Goal: Task Accomplishment & Management: Manage account settings

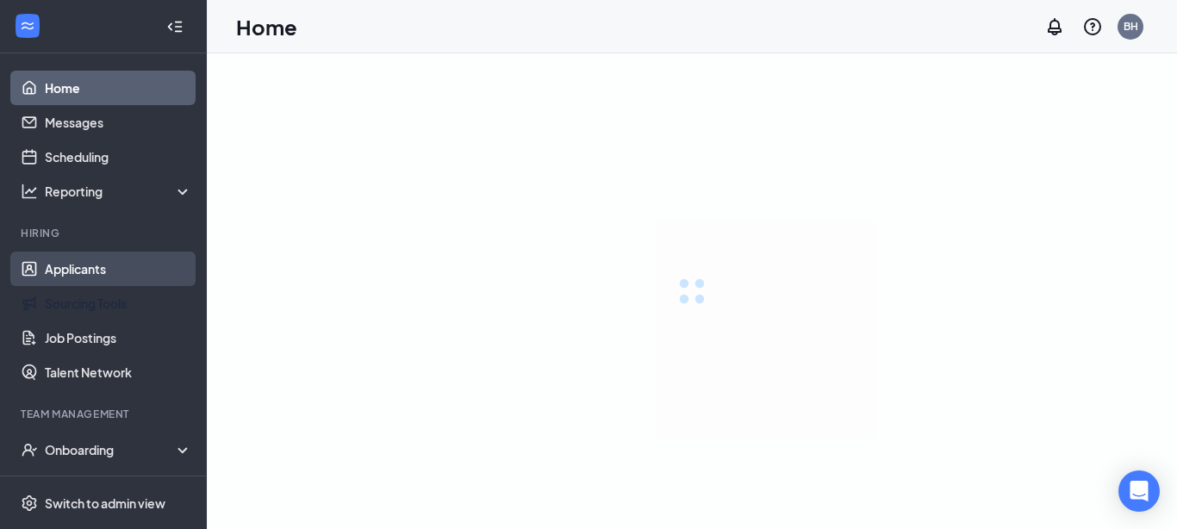
click at [103, 272] on link "Applicants" at bounding box center [118, 269] width 147 height 34
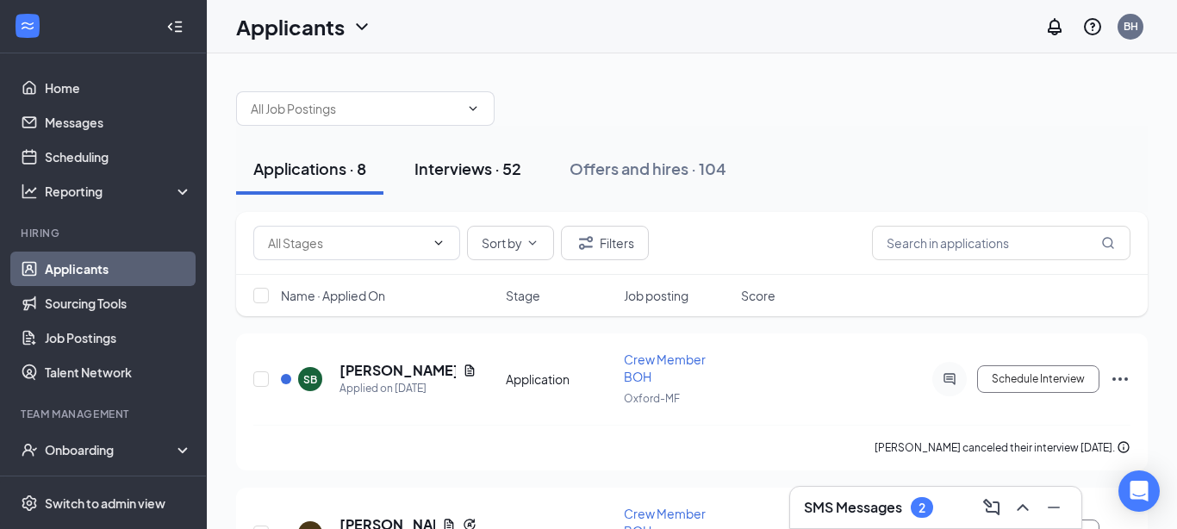
click at [496, 178] on div "Interviews · 52" at bounding box center [468, 169] width 107 height 22
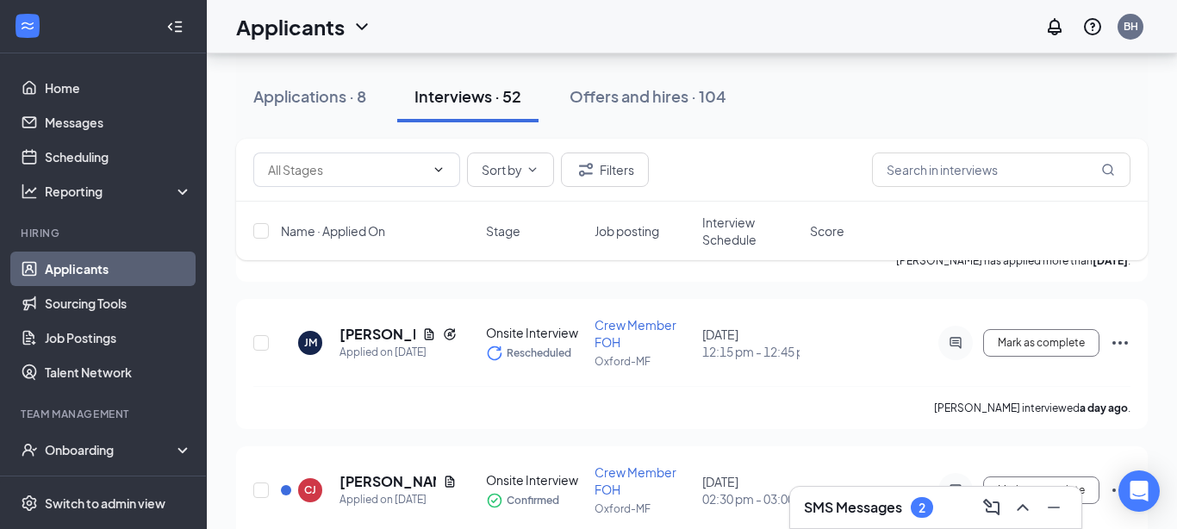
scroll to position [1093, 0]
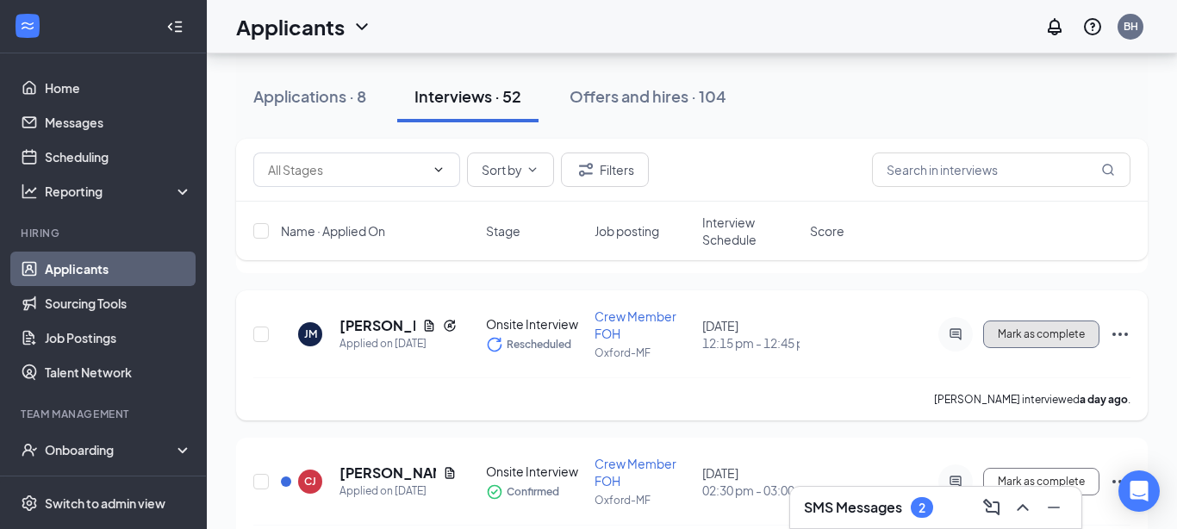
click at [1066, 340] on button "Mark as complete" at bounding box center [1041, 335] width 116 height 28
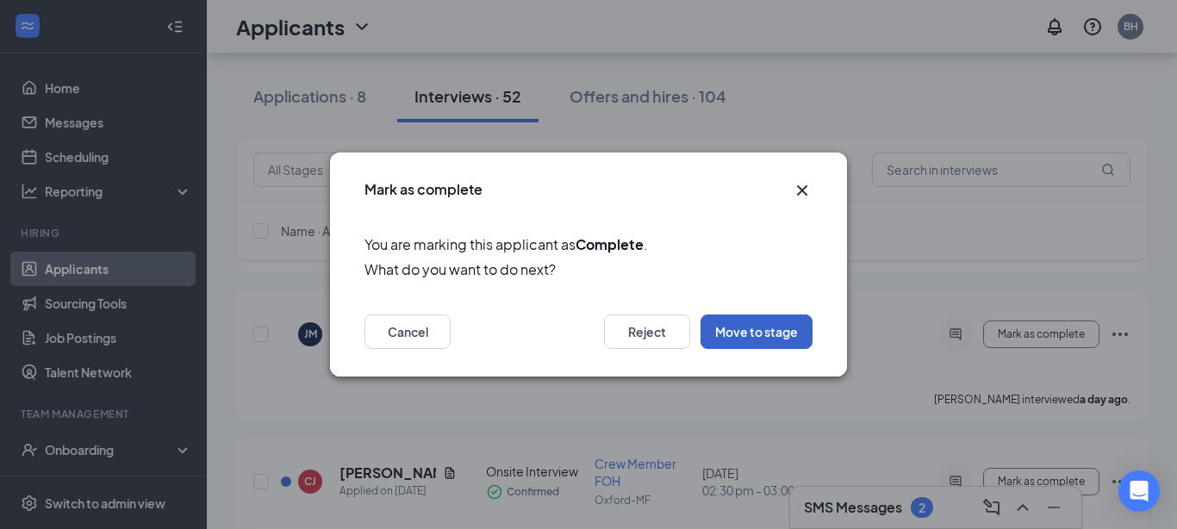
click at [784, 340] on button "Move to stage" at bounding box center [757, 332] width 112 height 34
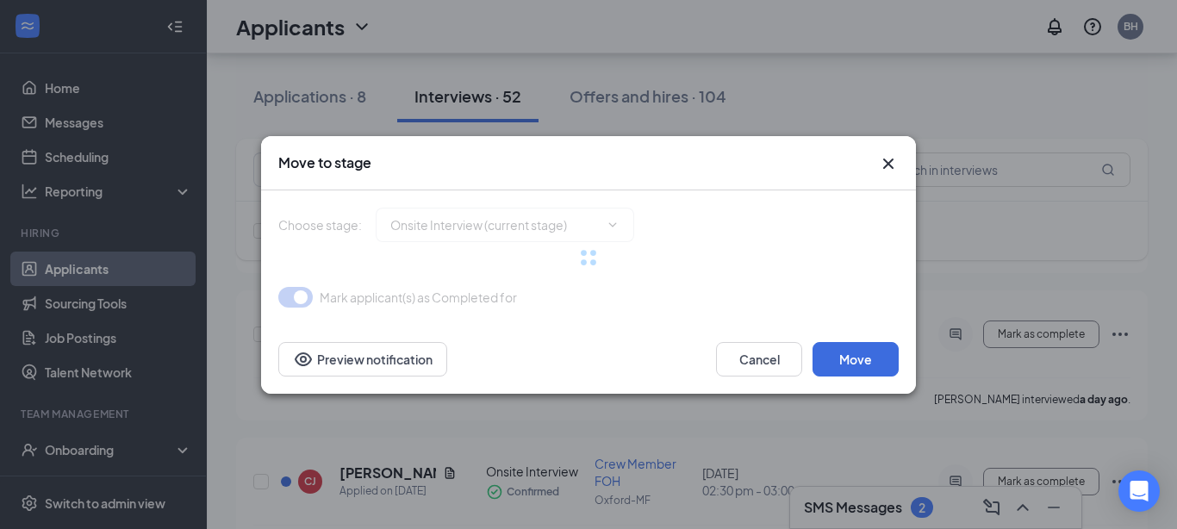
type input "Hiring Complete (final stage)"
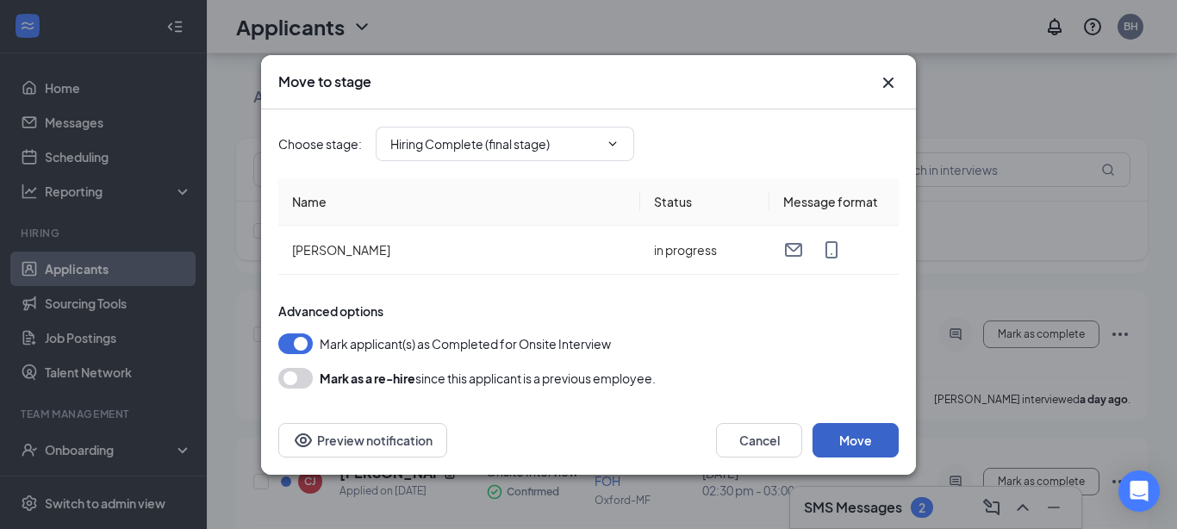
click at [835, 434] on button "Move" at bounding box center [856, 440] width 86 height 34
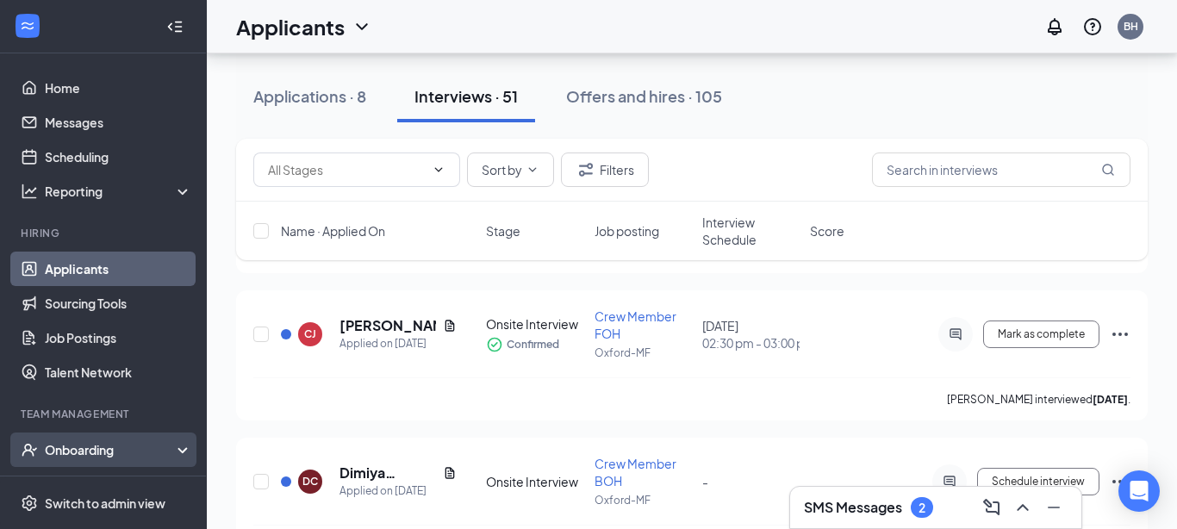
click at [59, 445] on div "Onboarding" at bounding box center [111, 449] width 133 height 17
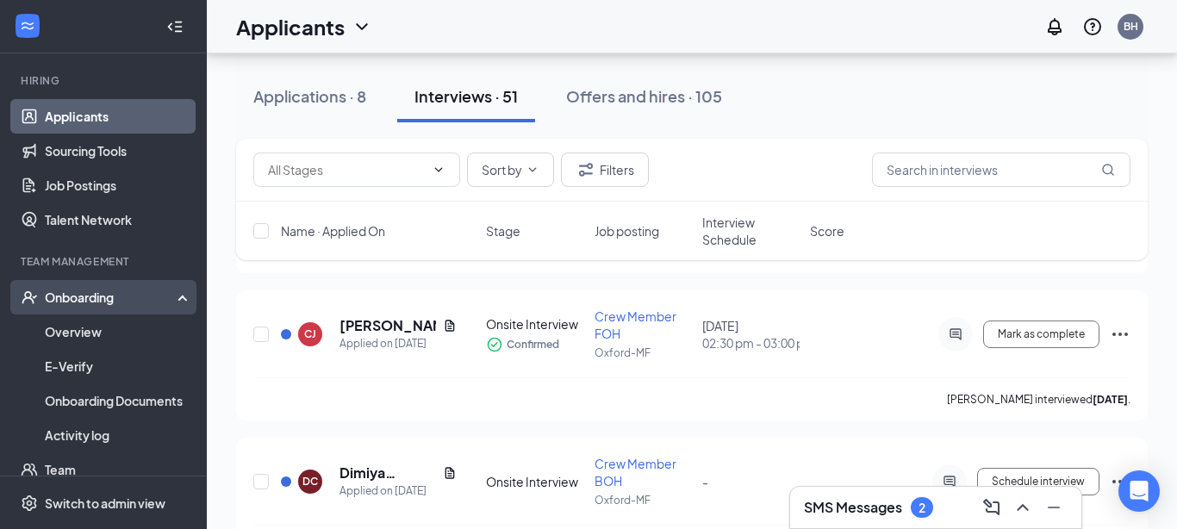
scroll to position [155, 0]
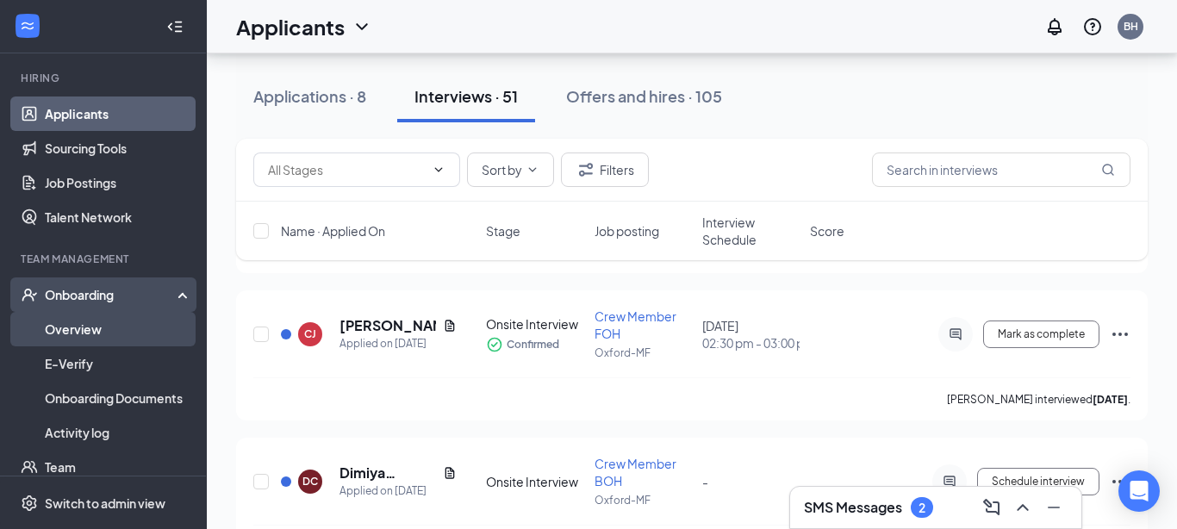
click at [90, 331] on link "Overview" at bounding box center [118, 329] width 147 height 34
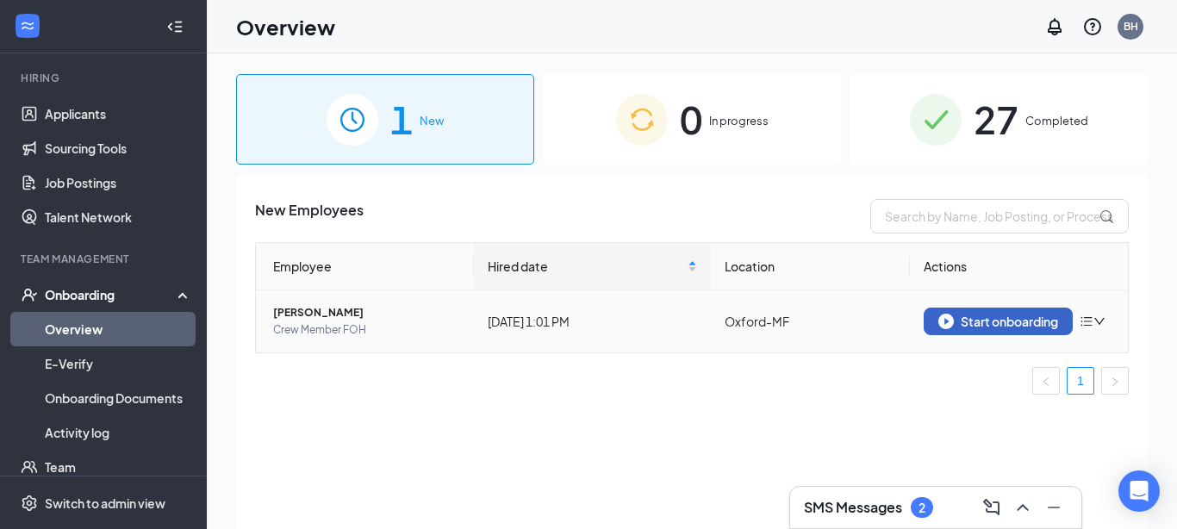
click at [960, 317] on div "Start onboarding" at bounding box center [999, 322] width 120 height 16
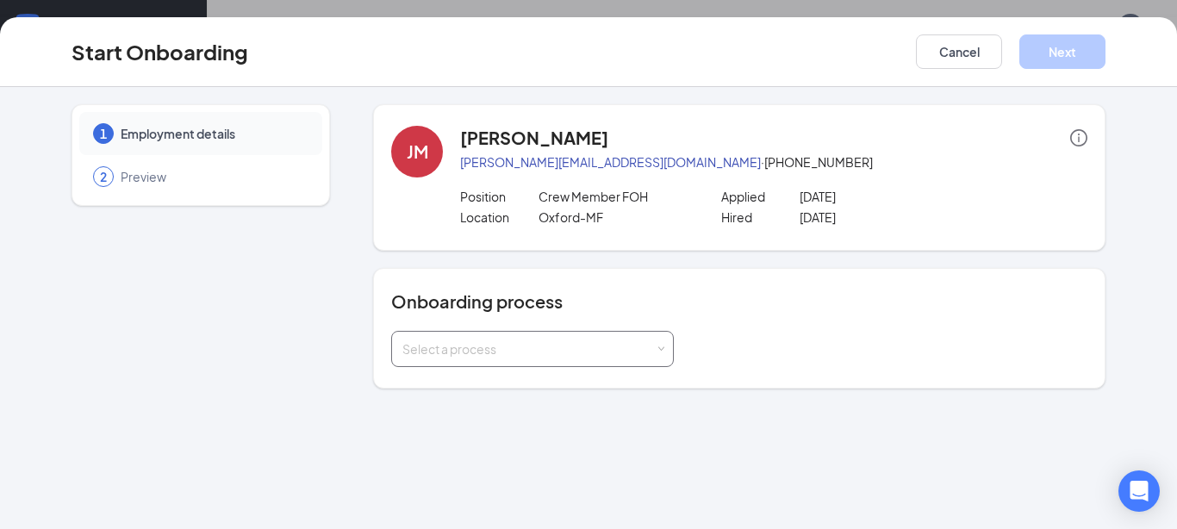
click at [643, 361] on div "Select a process" at bounding box center [532, 349] width 260 height 34
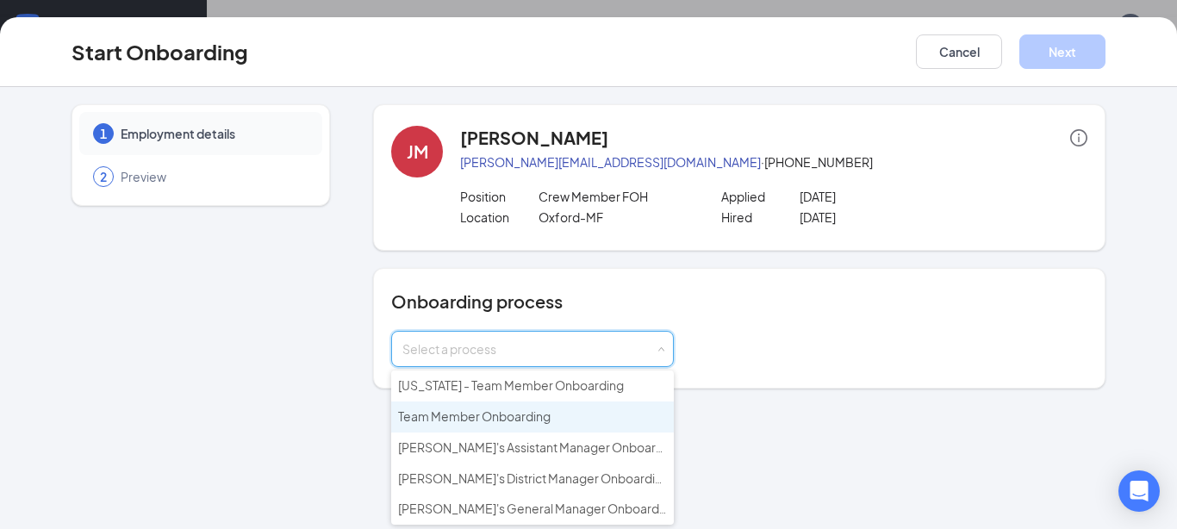
click at [475, 419] on span "Team Member Onboarding" at bounding box center [474, 417] width 153 height 16
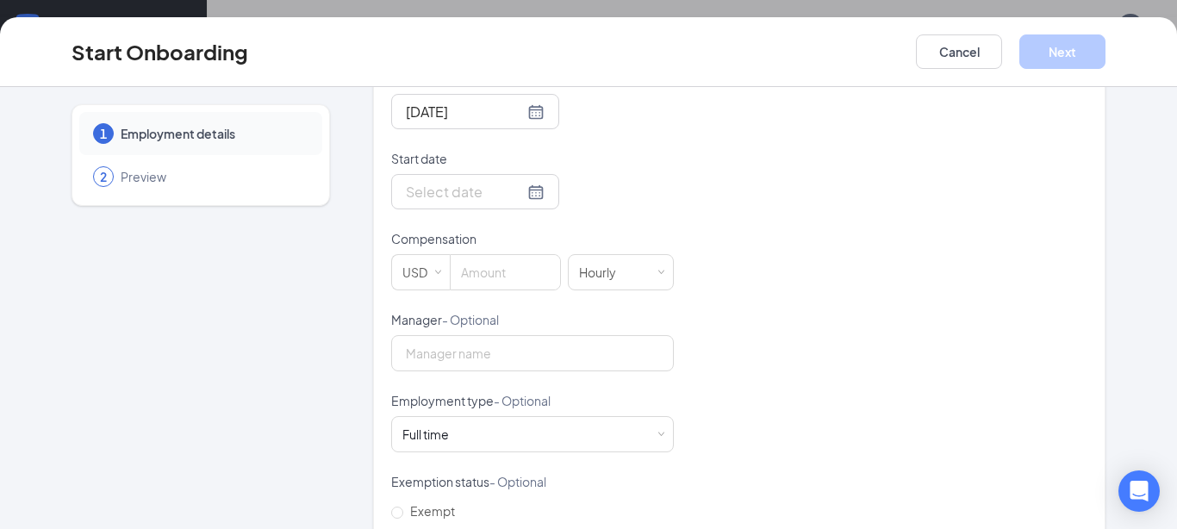
scroll to position [421, 0]
click at [534, 194] on div at bounding box center [475, 190] width 139 height 22
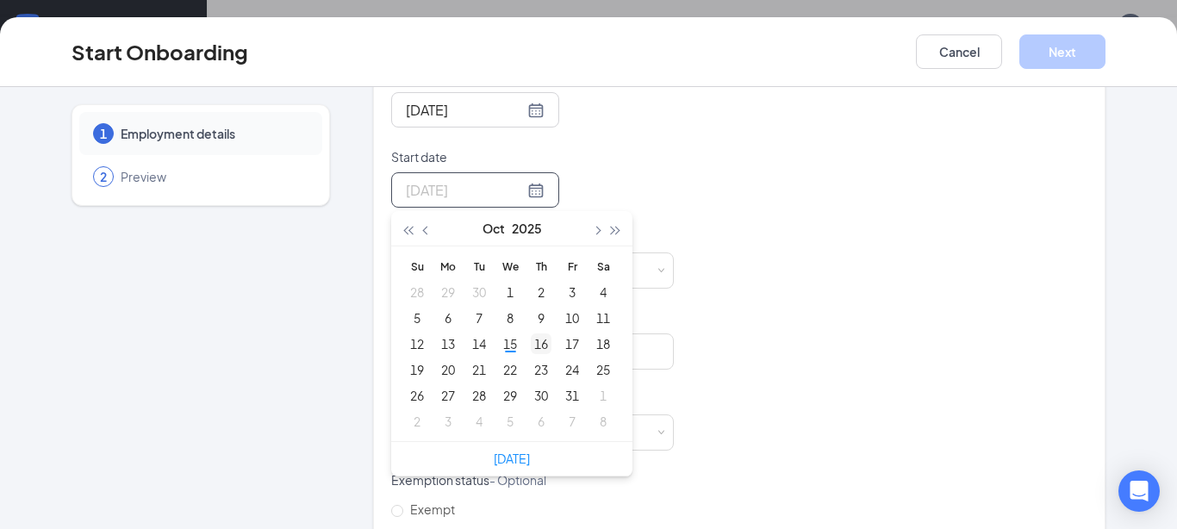
type input "[DATE]"
click at [546, 352] on div "16" at bounding box center [541, 344] width 21 height 21
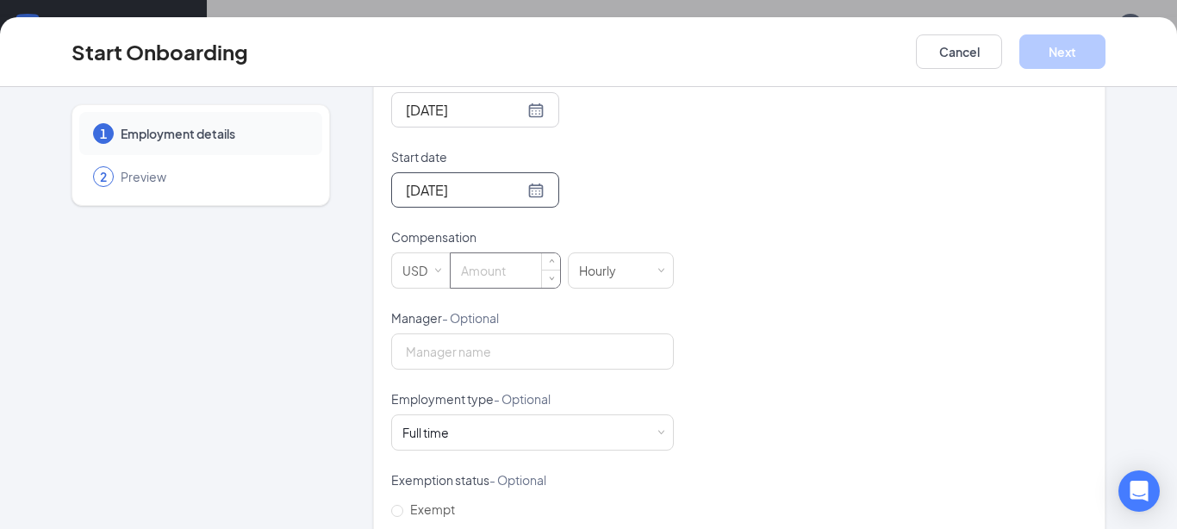
click at [502, 280] on input at bounding box center [505, 270] width 109 height 34
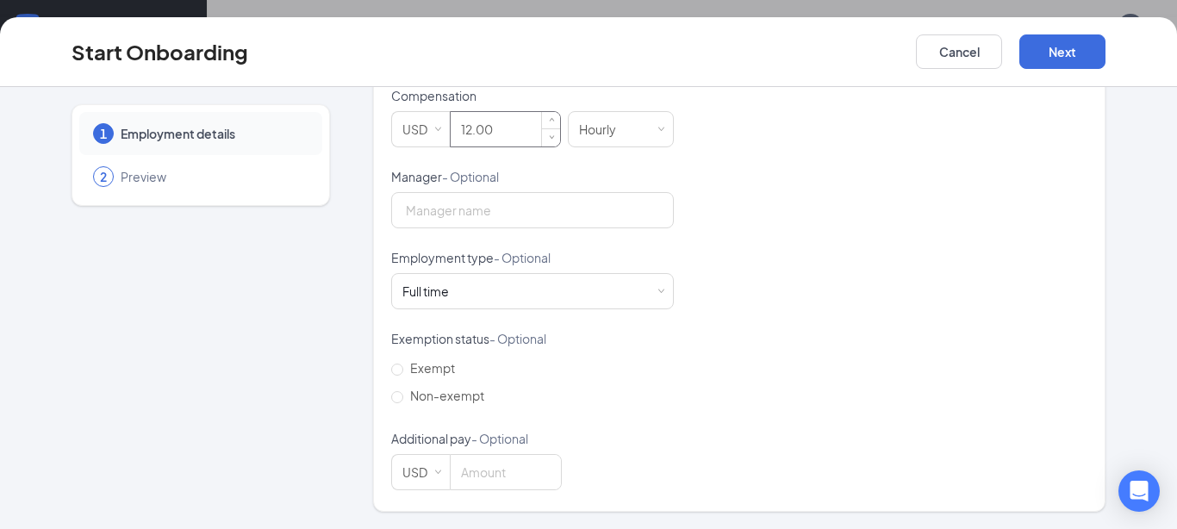
scroll to position [78, 0]
type input "12.00"
click at [470, 399] on span "Non-exempt" at bounding box center [447, 396] width 88 height 16
click at [403, 399] on input "Non-exempt" at bounding box center [397, 397] width 12 height 12
radio input "true"
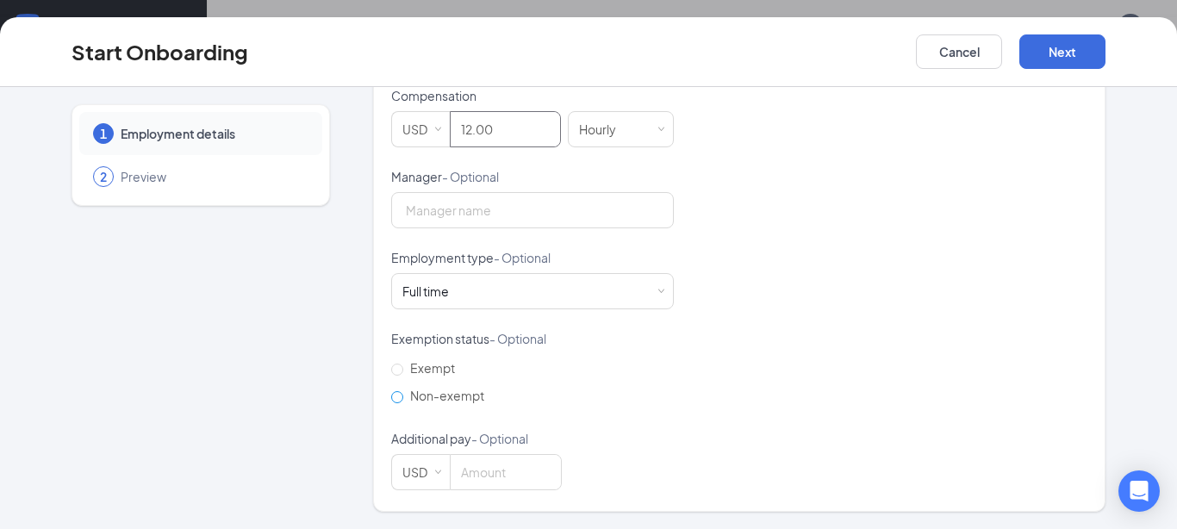
type input "12"
click at [1046, 53] on button "Next" at bounding box center [1063, 51] width 86 height 34
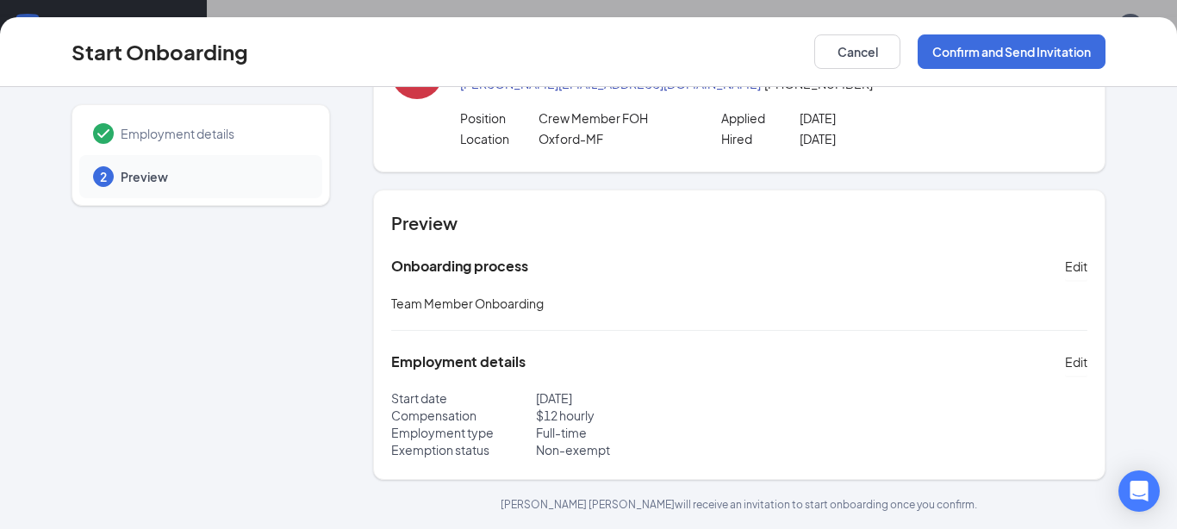
scroll to position [0, 0]
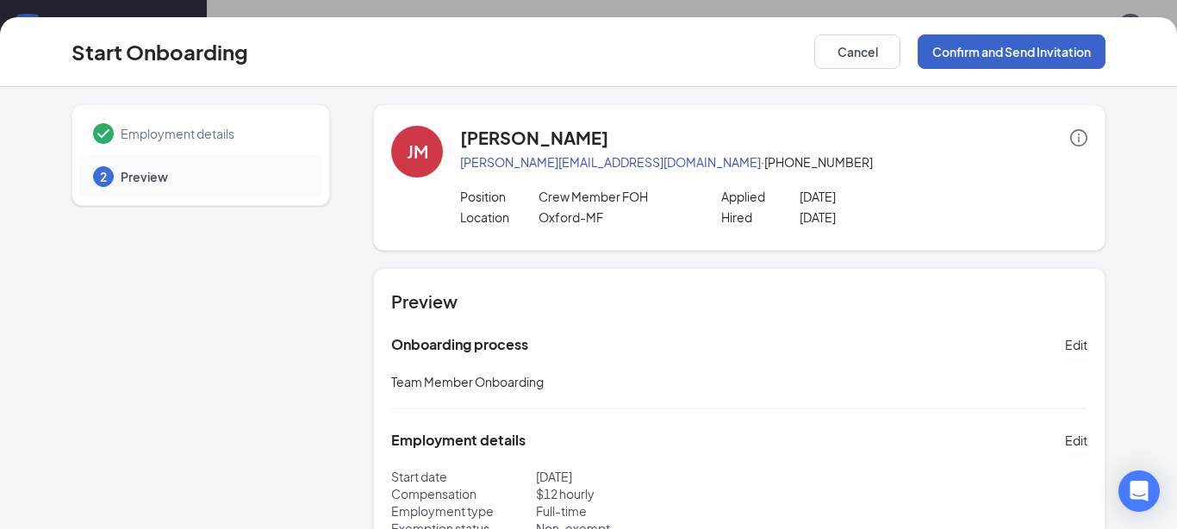
click at [975, 42] on button "Confirm and Send Invitation" at bounding box center [1012, 51] width 188 height 34
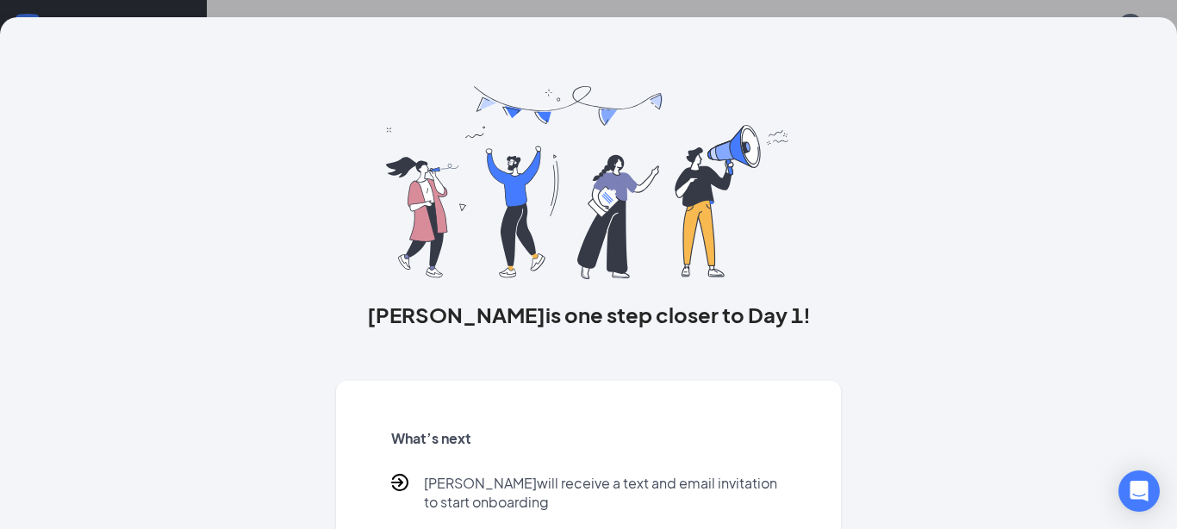
scroll to position [97, 0]
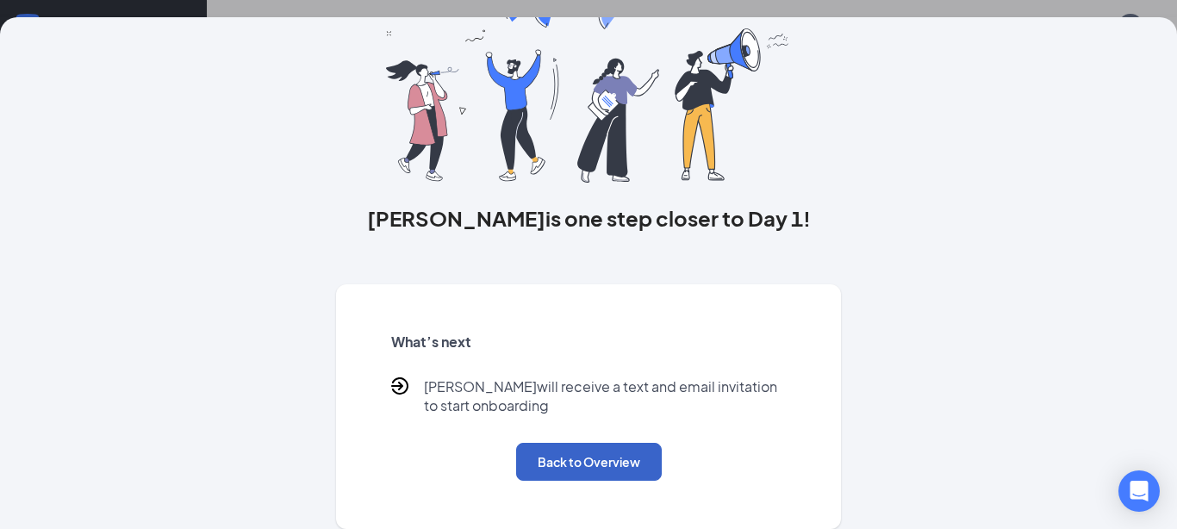
click at [584, 454] on button "Back to Overview" at bounding box center [589, 462] width 146 height 38
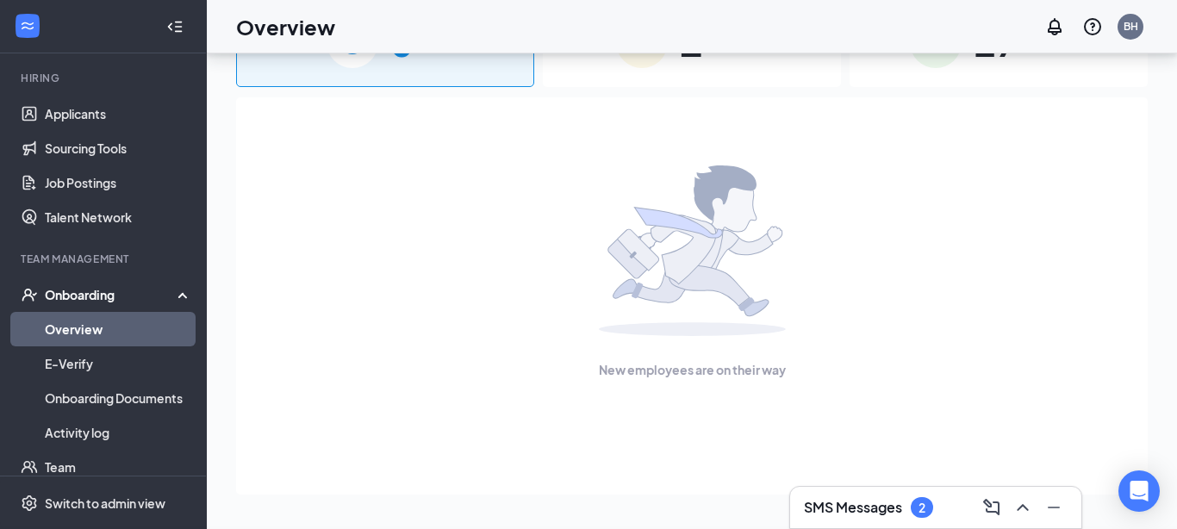
scroll to position [0, 0]
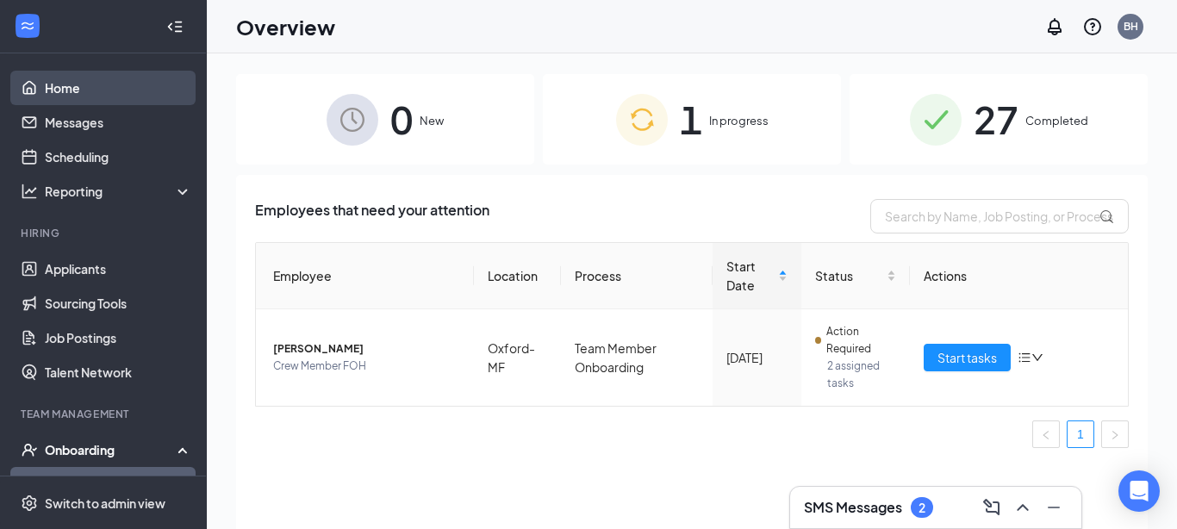
click at [69, 104] on link "Home" at bounding box center [118, 88] width 147 height 34
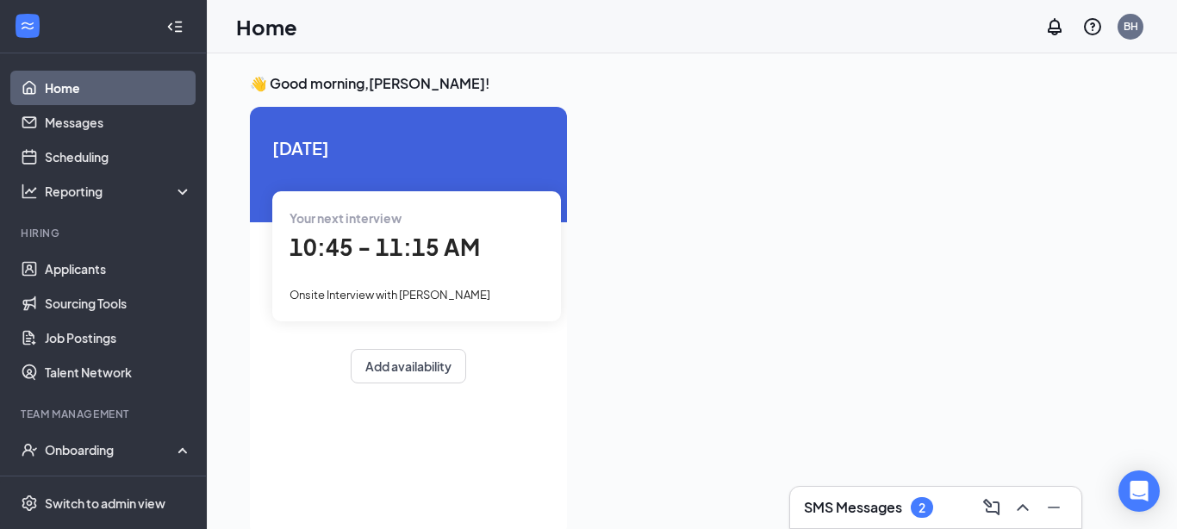
click at [933, 516] on div "SMS Messages 2" at bounding box center [868, 507] width 129 height 21
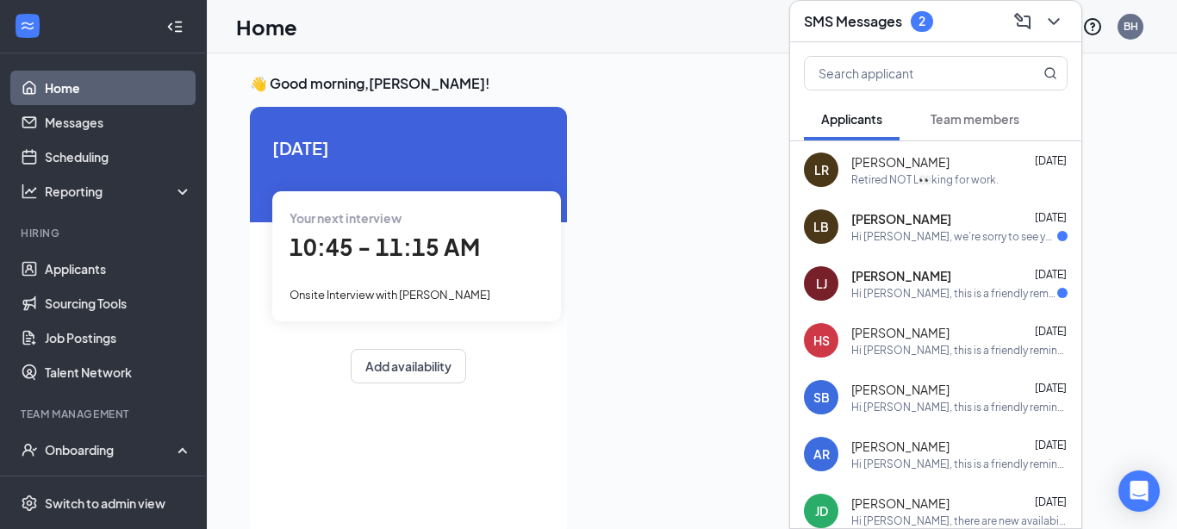
click at [912, 178] on div "Retired NOT L👀king for work." at bounding box center [925, 179] width 147 height 15
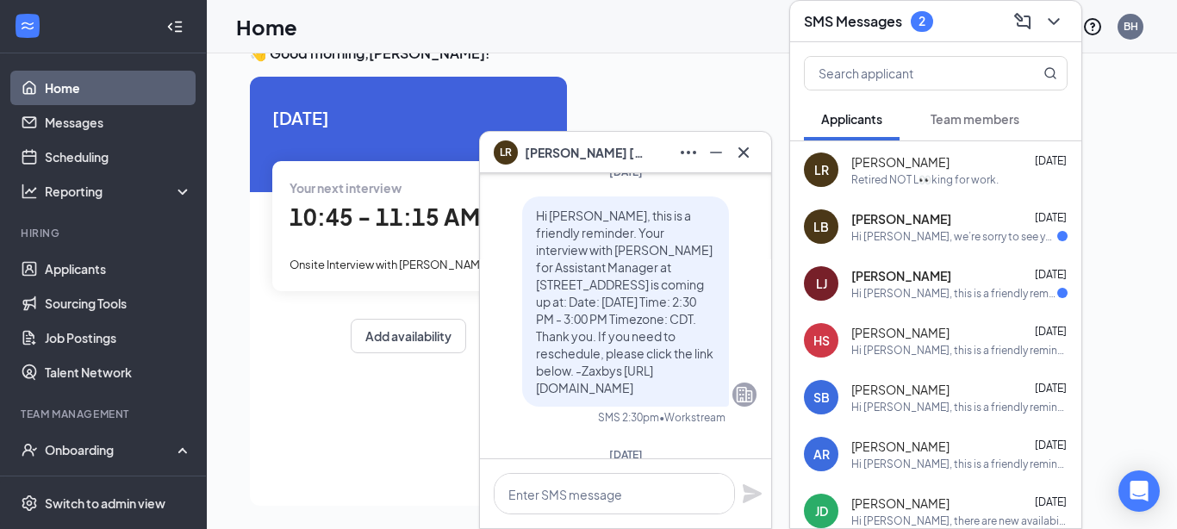
scroll to position [-416, 0]
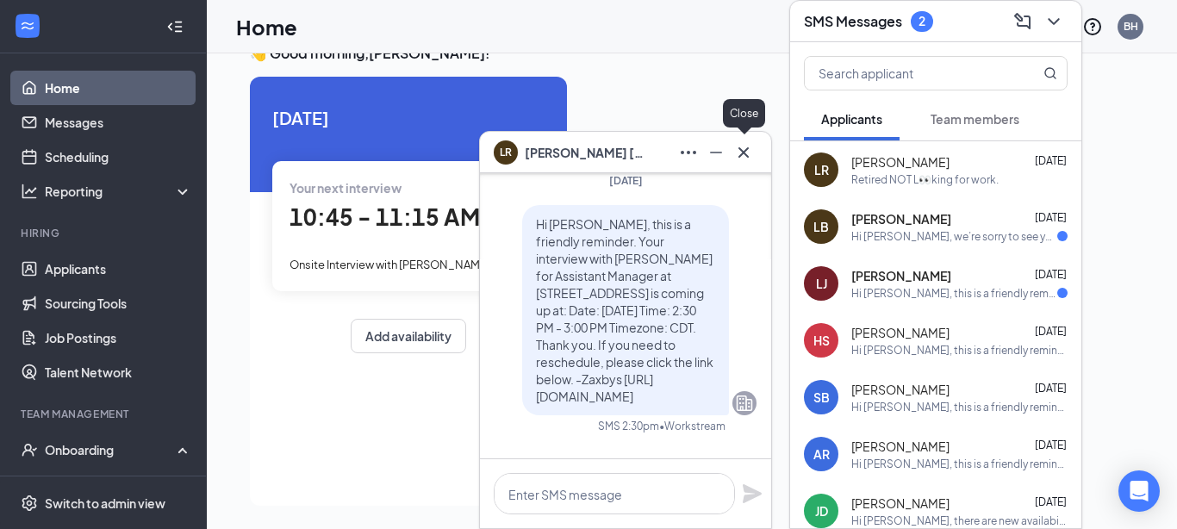
click at [739, 158] on icon "Cross" at bounding box center [743, 152] width 21 height 21
